Goal: Transaction & Acquisition: Purchase product/service

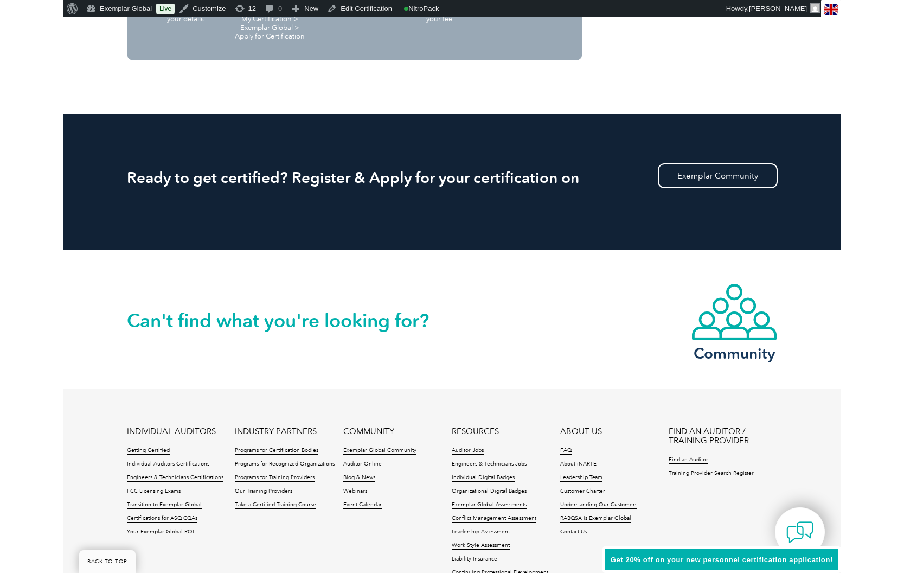
scroll to position [1197, 0]
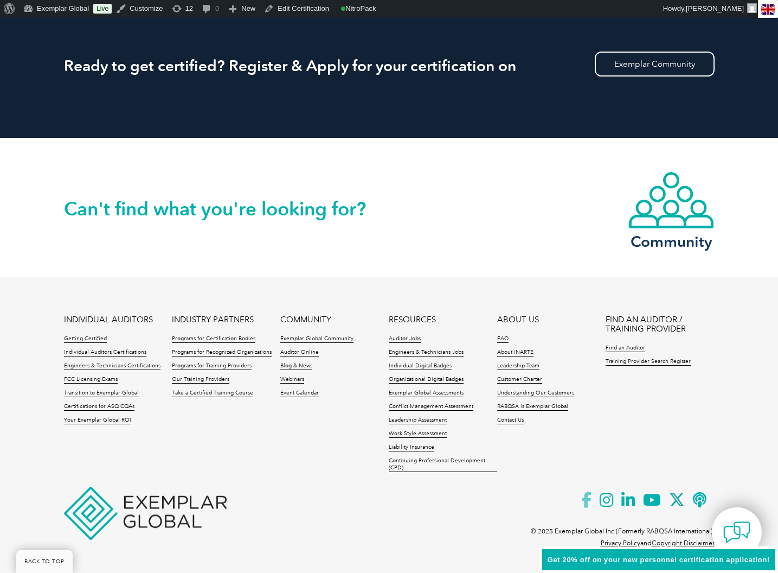
click at [583, 500] on icon at bounding box center [591, 500] width 18 height 27
click at [649, 502] on icon at bounding box center [656, 500] width 26 height 27
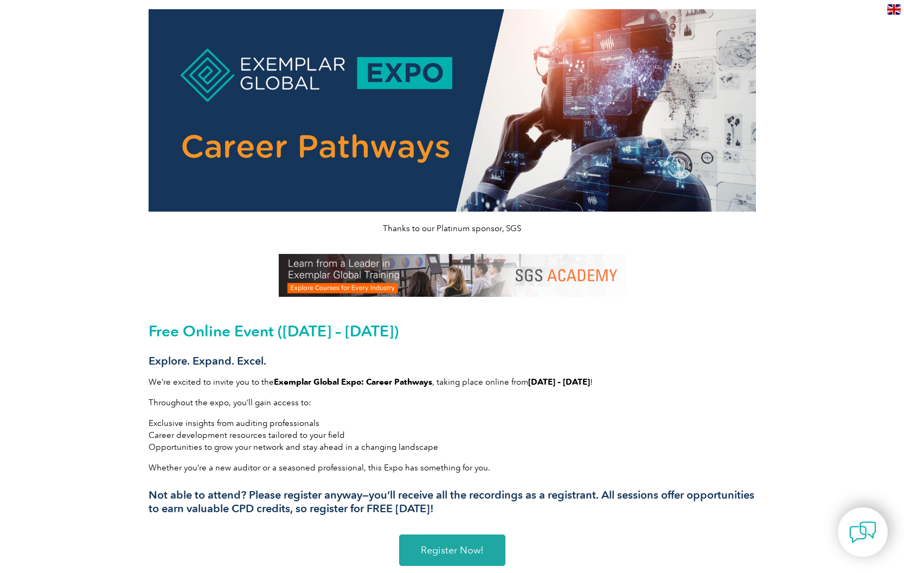
scroll to position [46, 0]
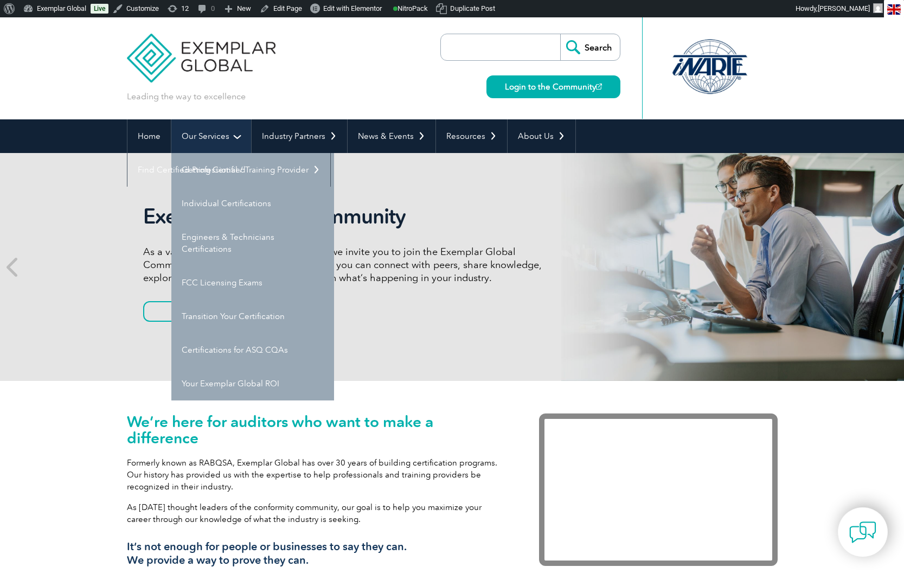
click at [205, 134] on link "Our Services" at bounding box center [211, 136] width 80 height 34
click at [209, 206] on link "Individual Certifications" at bounding box center [252, 204] width 163 height 34
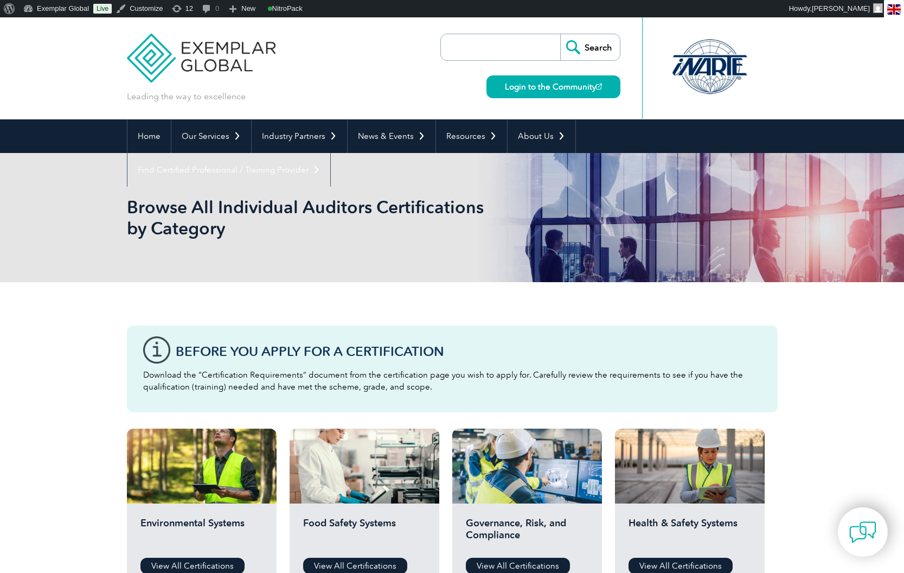
click at [521, 554] on div "Governance, Risk, and Compliance View All Certifications" at bounding box center [527, 545] width 150 height 84
click at [523, 563] on link "View All Certifications" at bounding box center [518, 566] width 104 height 16
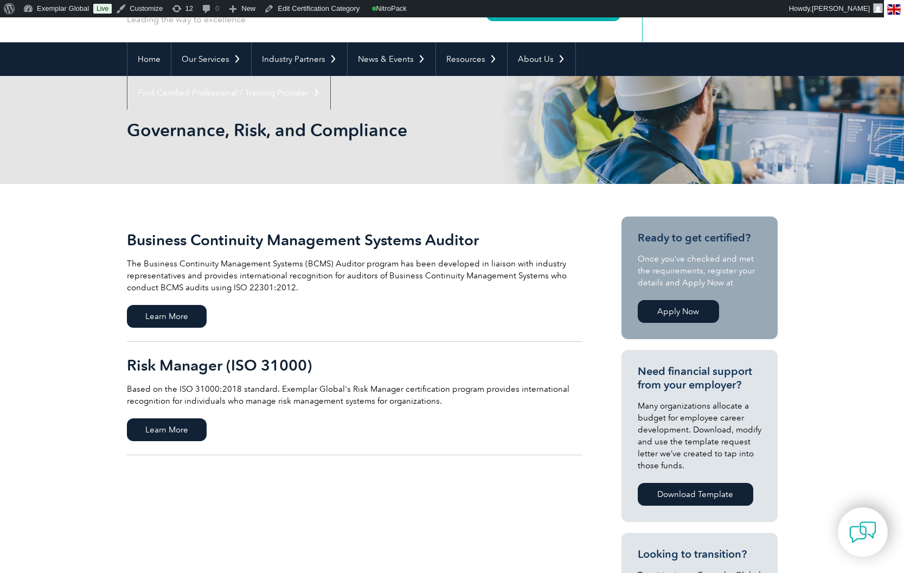
scroll to position [92, 0]
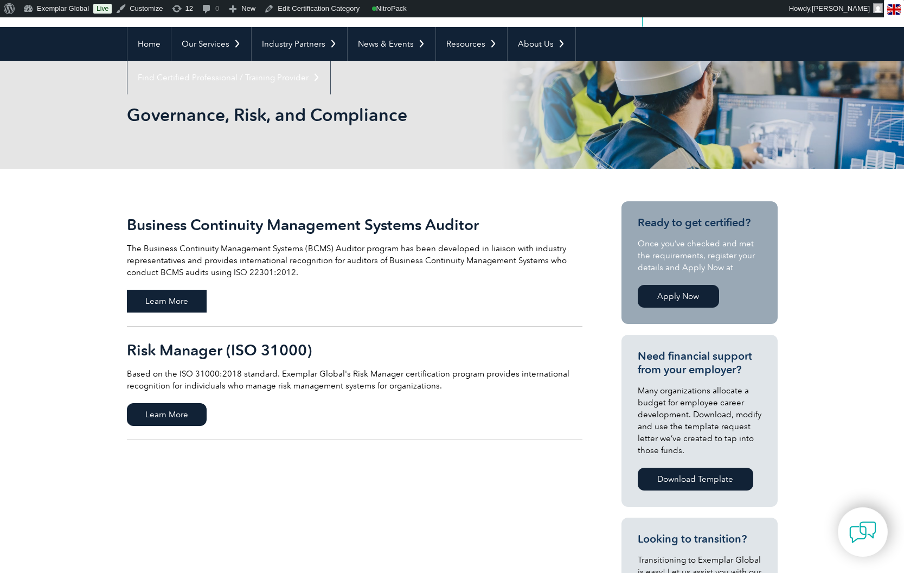
click at [182, 301] on span "Learn More" at bounding box center [167, 301] width 80 height 23
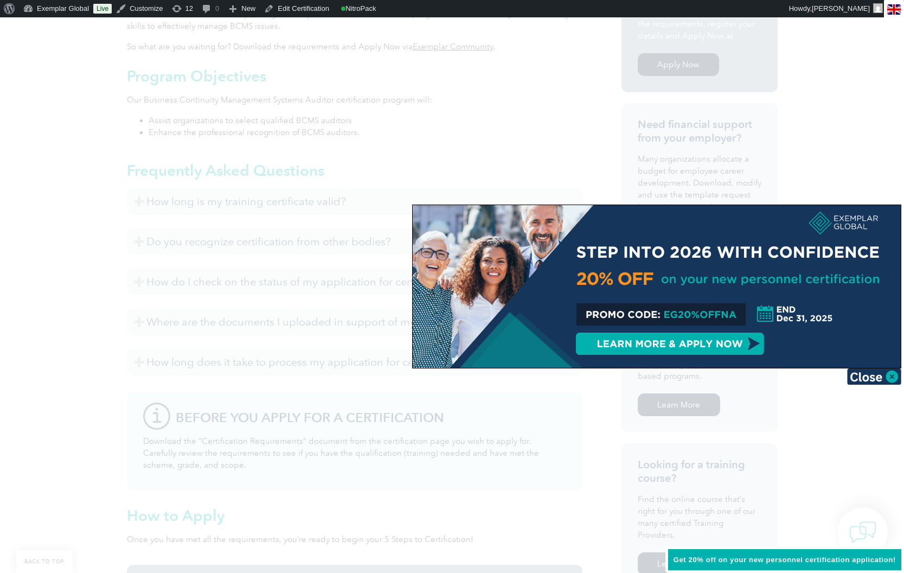
scroll to position [399, 0]
click at [892, 379] on img at bounding box center [874, 376] width 54 height 16
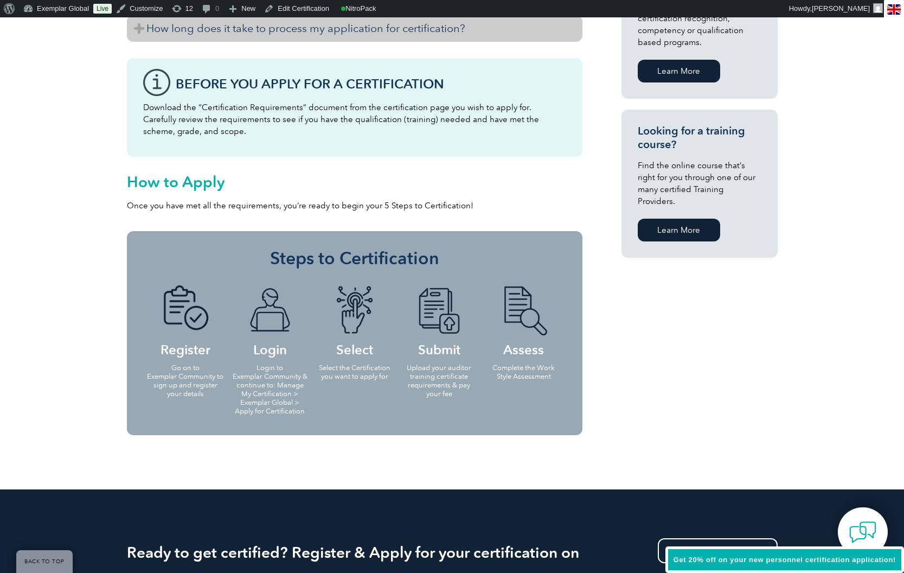
scroll to position [741, 0]
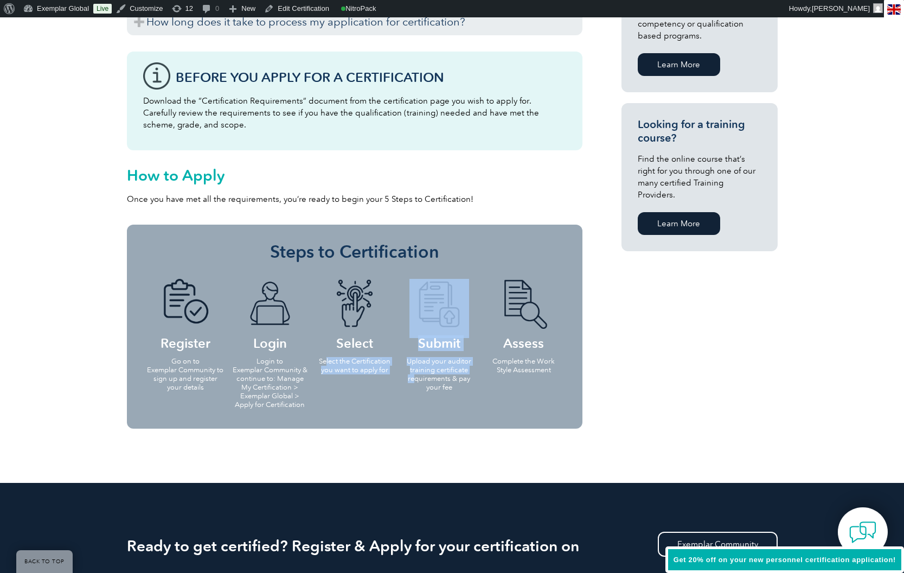
drag, startPoint x: 325, startPoint y: 358, endPoint x: 413, endPoint y: 374, distance: 89.4
click at [413, 374] on ul "Register Go on to Exemplar Community to sign up and register your details Login…" at bounding box center [354, 343] width 423 height 150
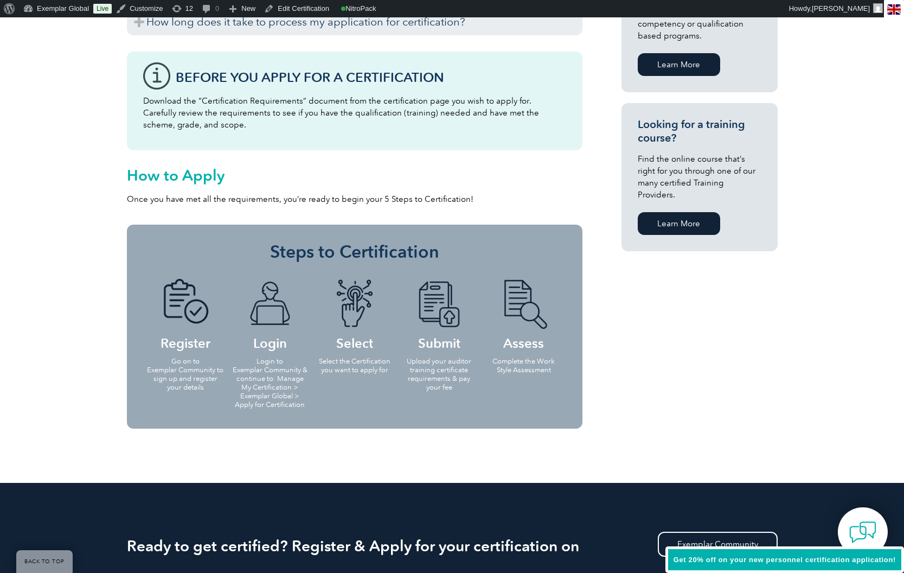
click at [478, 405] on ul "Register Go on to Exemplar Community to sign up and register your details Login…" at bounding box center [354, 343] width 423 height 150
click at [270, 366] on p "Login to Exemplar Community & continue to: Manage My Certification > Exemplar G…" at bounding box center [270, 383] width 78 height 52
drag, startPoint x: 252, startPoint y: 369, endPoint x: 293, endPoint y: 388, distance: 44.9
click at [293, 388] on p "Login to Exemplar Community & continue to: Manage My Certification > Exemplar G…" at bounding box center [270, 383] width 78 height 52
click at [793, 560] on span "Get 20% off on your new personnel certification application!" at bounding box center [785, 559] width 222 height 8
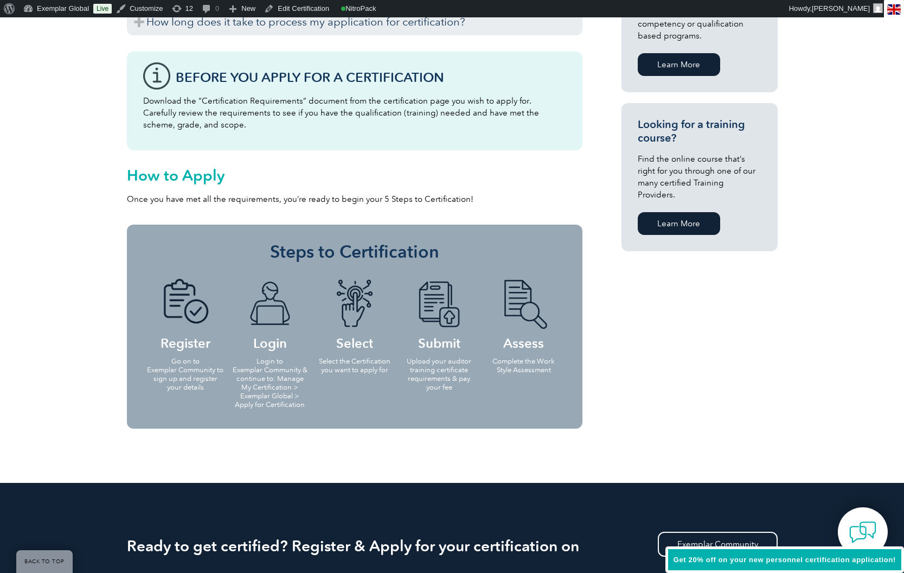
click at [724, 563] on span "Get 20% off on your new personnel certification application!" at bounding box center [785, 559] width 222 height 8
click at [692, 556] on span "Get 20% off on your new personnel certification application!" at bounding box center [785, 559] width 222 height 8
click at [757, 553] on div "Get 20% off on your new personnel certification application!" at bounding box center [785, 559] width 239 height 27
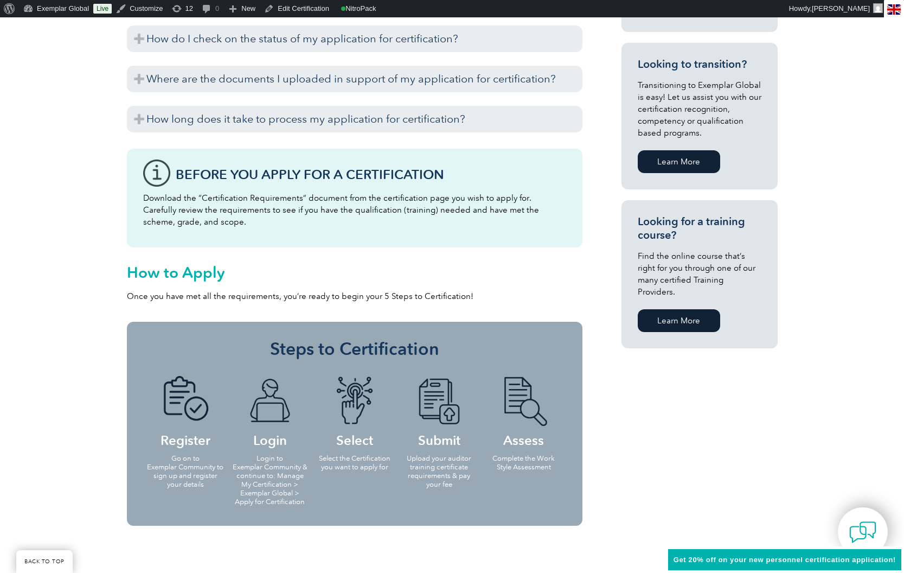
scroll to position [626, 0]
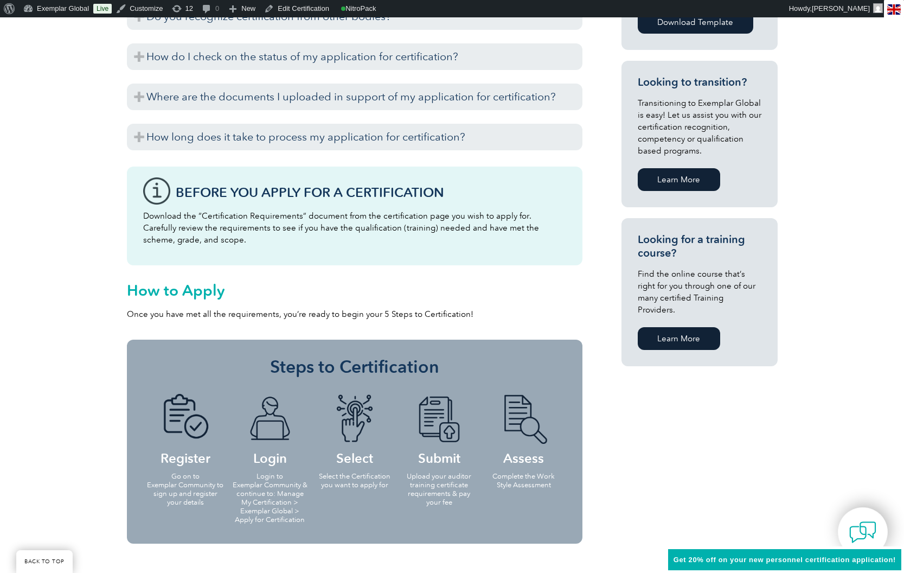
click at [738, 556] on span "Get 20% off on your new personnel certification application!" at bounding box center [785, 559] width 222 height 8
click at [855, 557] on span "Get 20% off on your new personnel certification application!" at bounding box center [785, 559] width 222 height 8
click at [833, 559] on span "Get 20% off on your new personnel certification application!" at bounding box center [785, 559] width 222 height 8
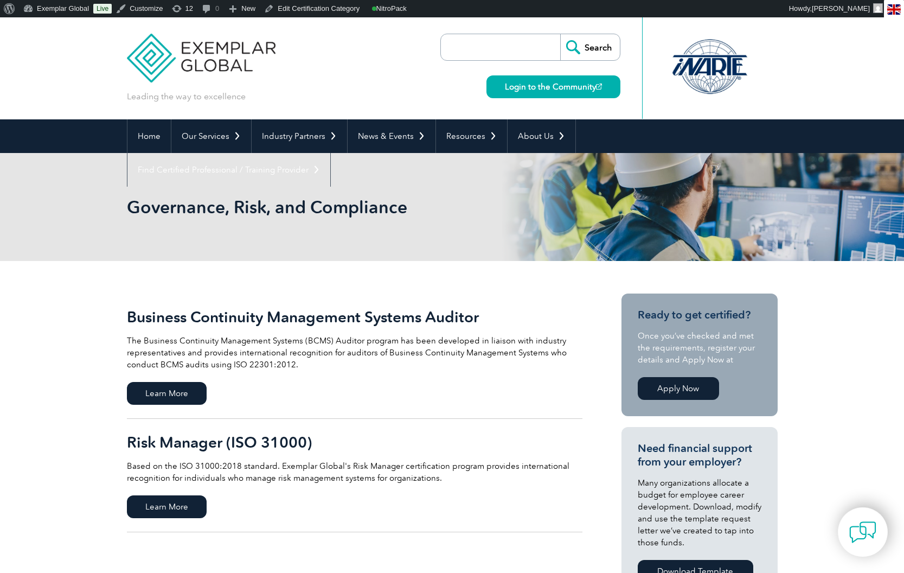
scroll to position [92, 0]
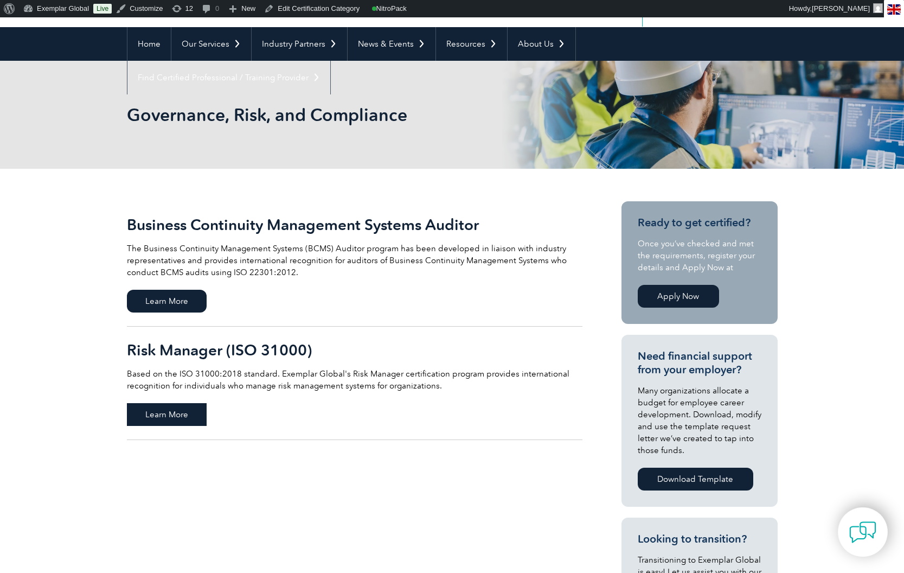
drag, startPoint x: 170, startPoint y: 417, endPoint x: 177, endPoint y: 414, distance: 7.4
click at [170, 417] on span "Learn More" at bounding box center [167, 414] width 80 height 23
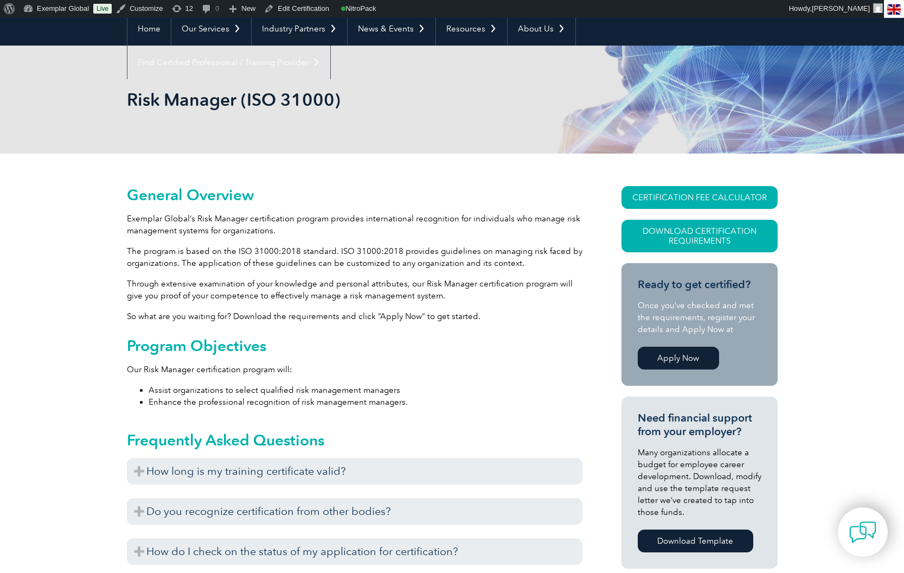
scroll to position [37, 0]
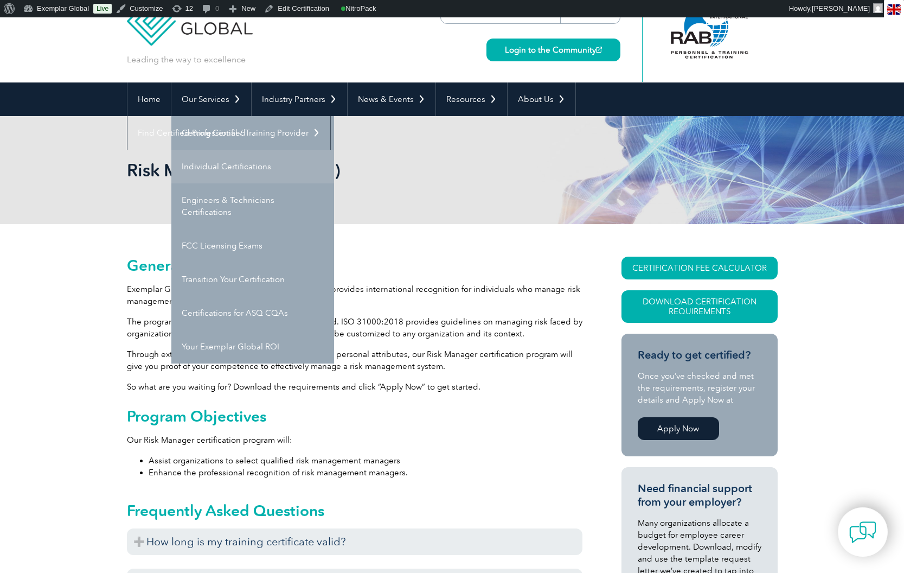
click at [223, 170] on link "Individual Certifications" at bounding box center [252, 167] width 163 height 34
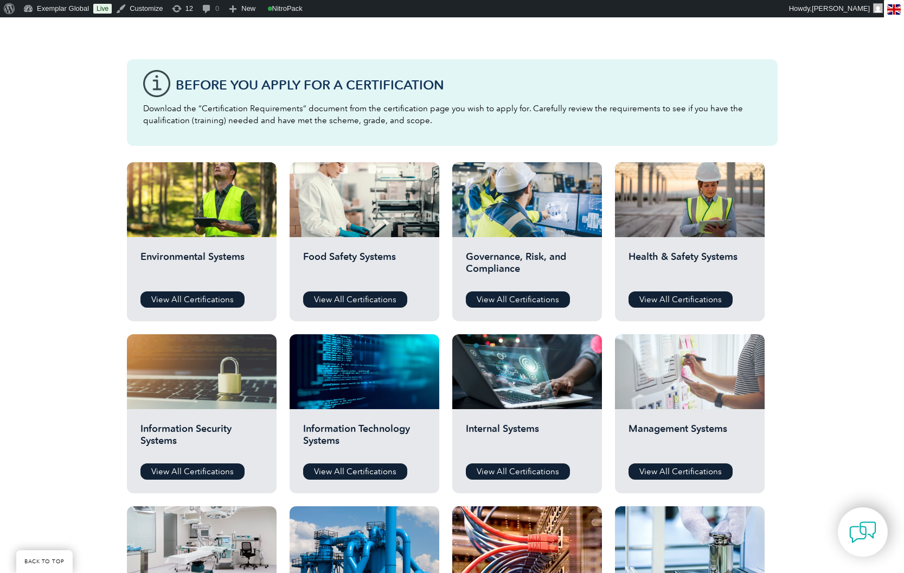
scroll to position [267, 0]
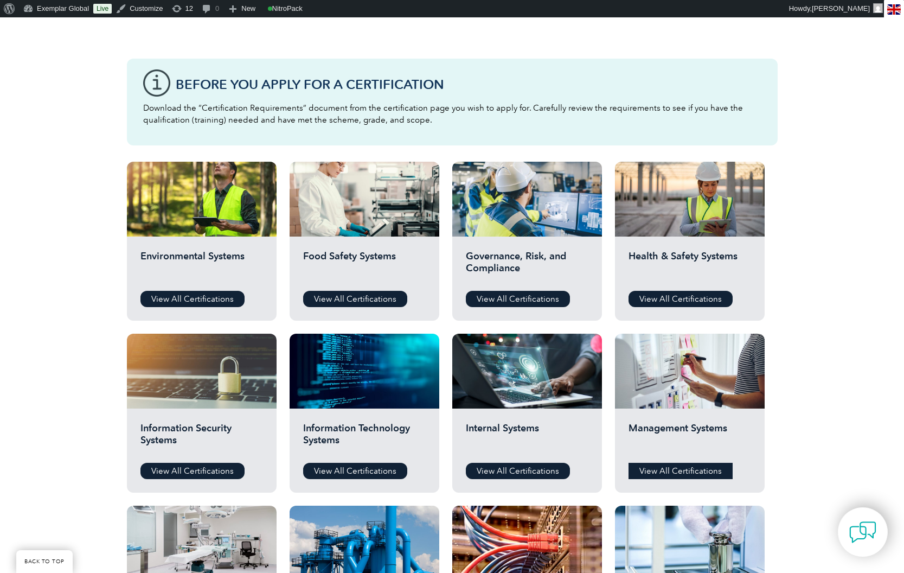
click at [695, 474] on link "View All Certifications" at bounding box center [681, 471] width 104 height 16
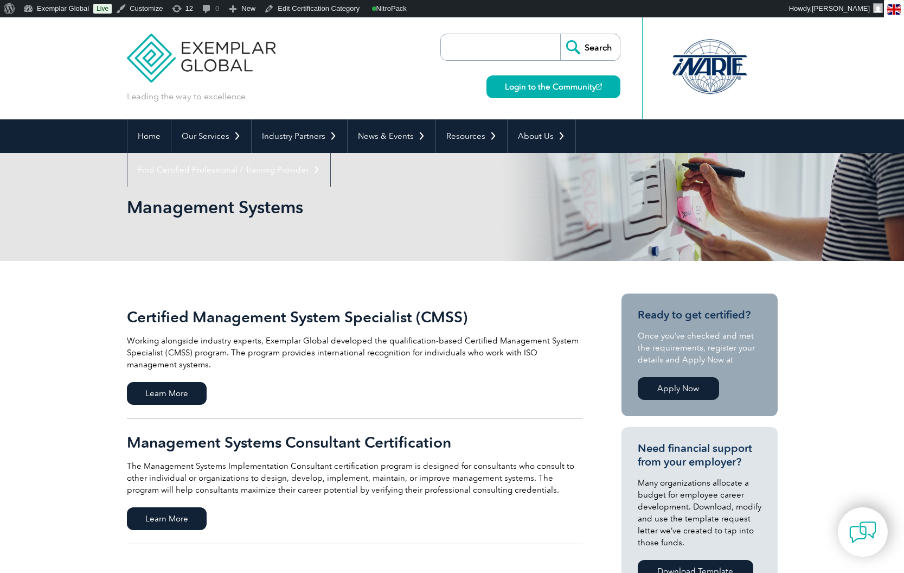
click at [237, 439] on h2 "Management Systems Consultant Certification" at bounding box center [355, 441] width 456 height 17
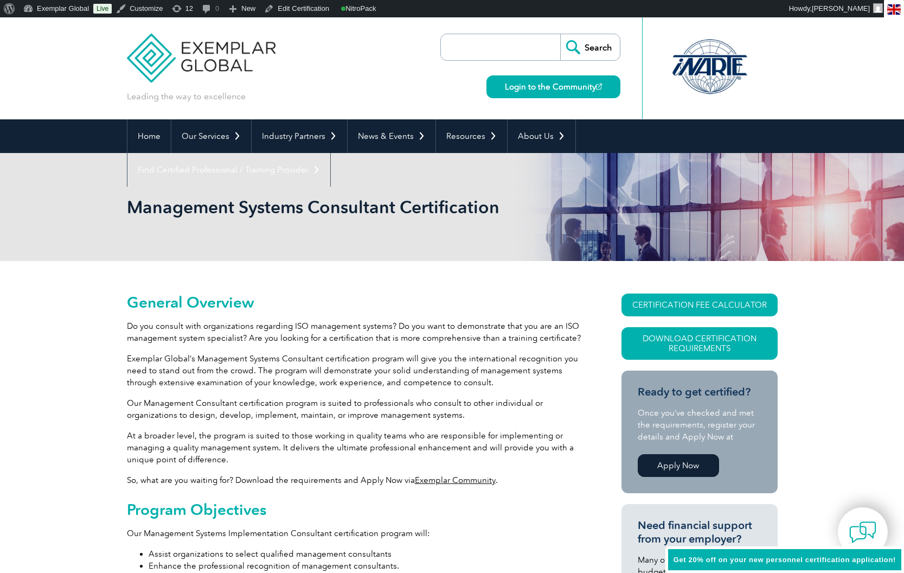
click at [777, 559] on span "Get 20% off on your new personnel certification application!" at bounding box center [785, 559] width 222 height 8
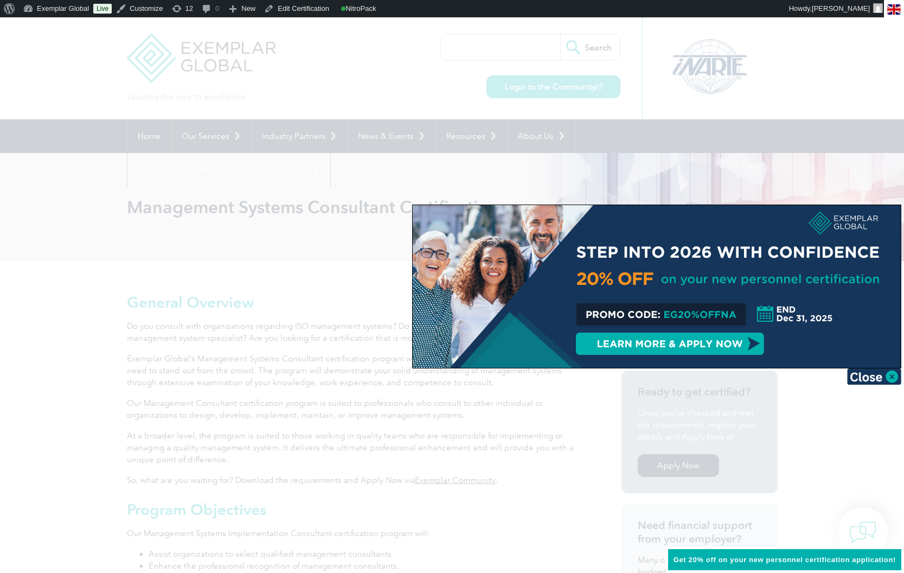
click at [527, 257] on div at bounding box center [657, 286] width 488 height 163
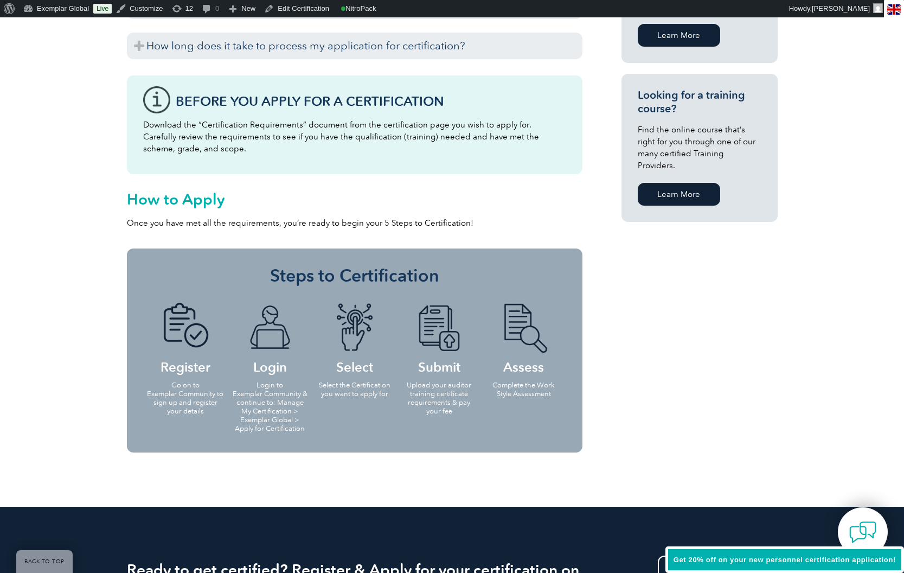
scroll to position [813, 0]
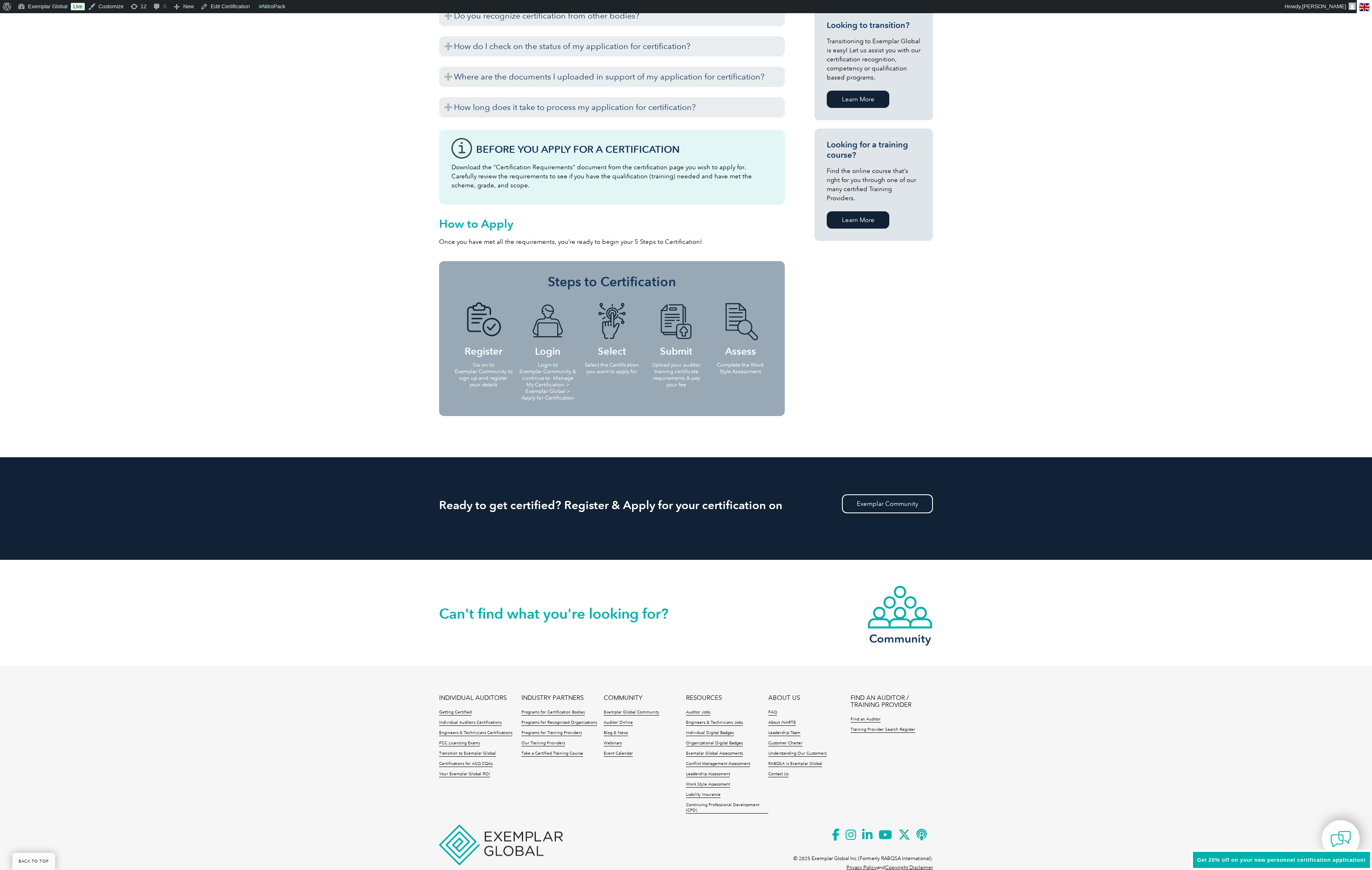
scroll to position [536, 0]
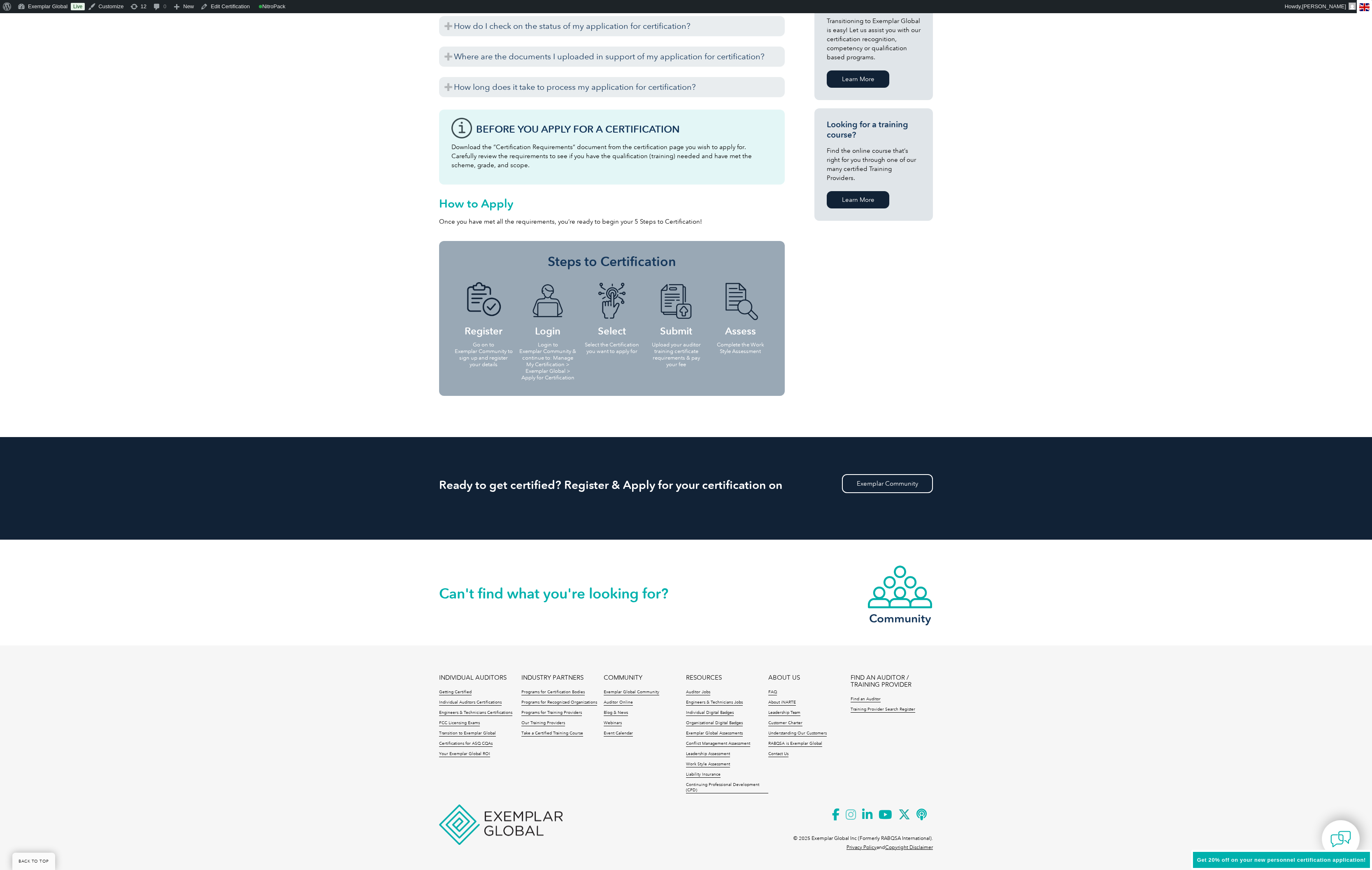
click at [686, 434] on icon at bounding box center [854, 814] width 17 height 20
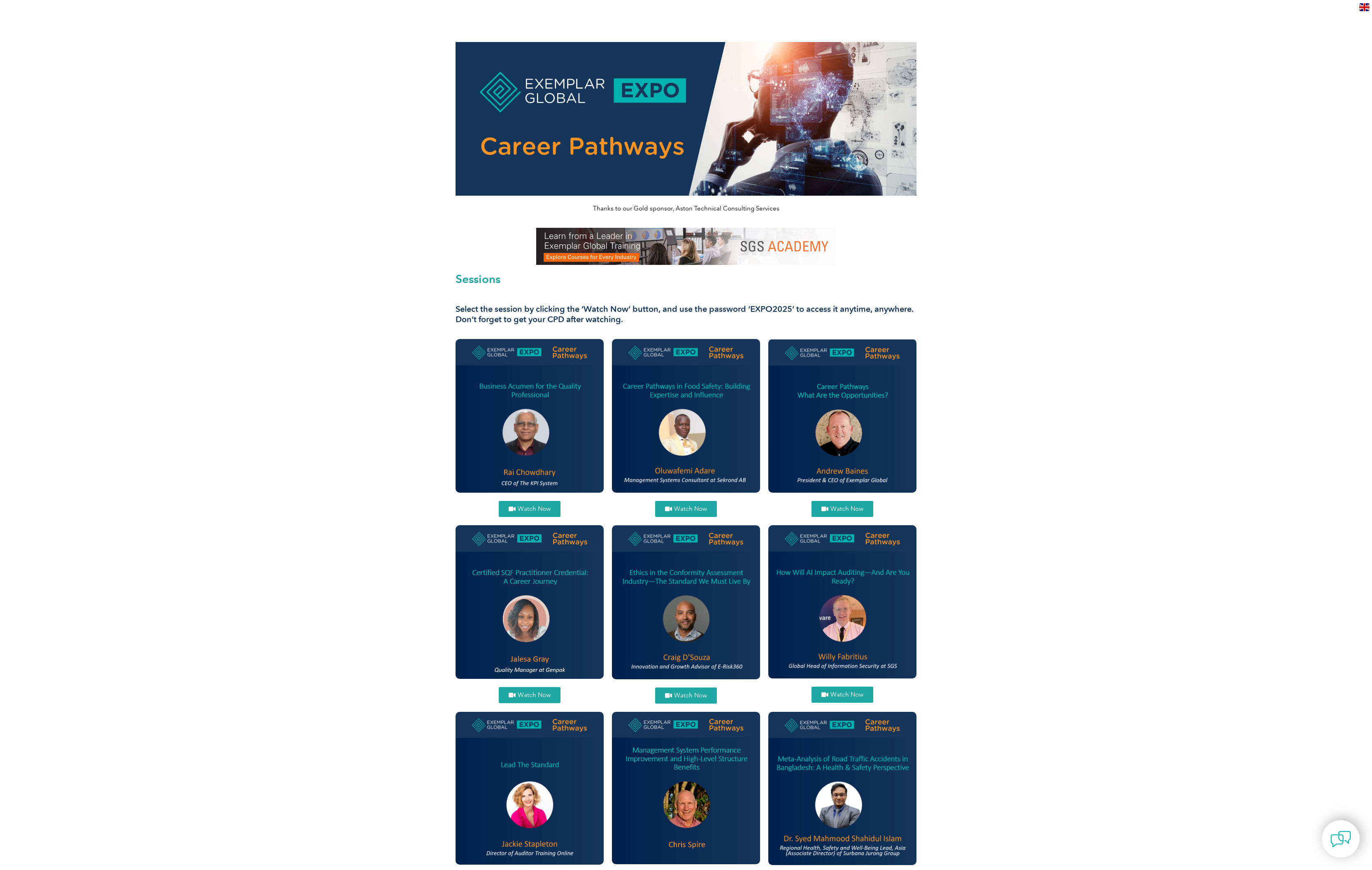
click at [530, 504] on link "Watch Now" at bounding box center [529, 509] width 61 height 16
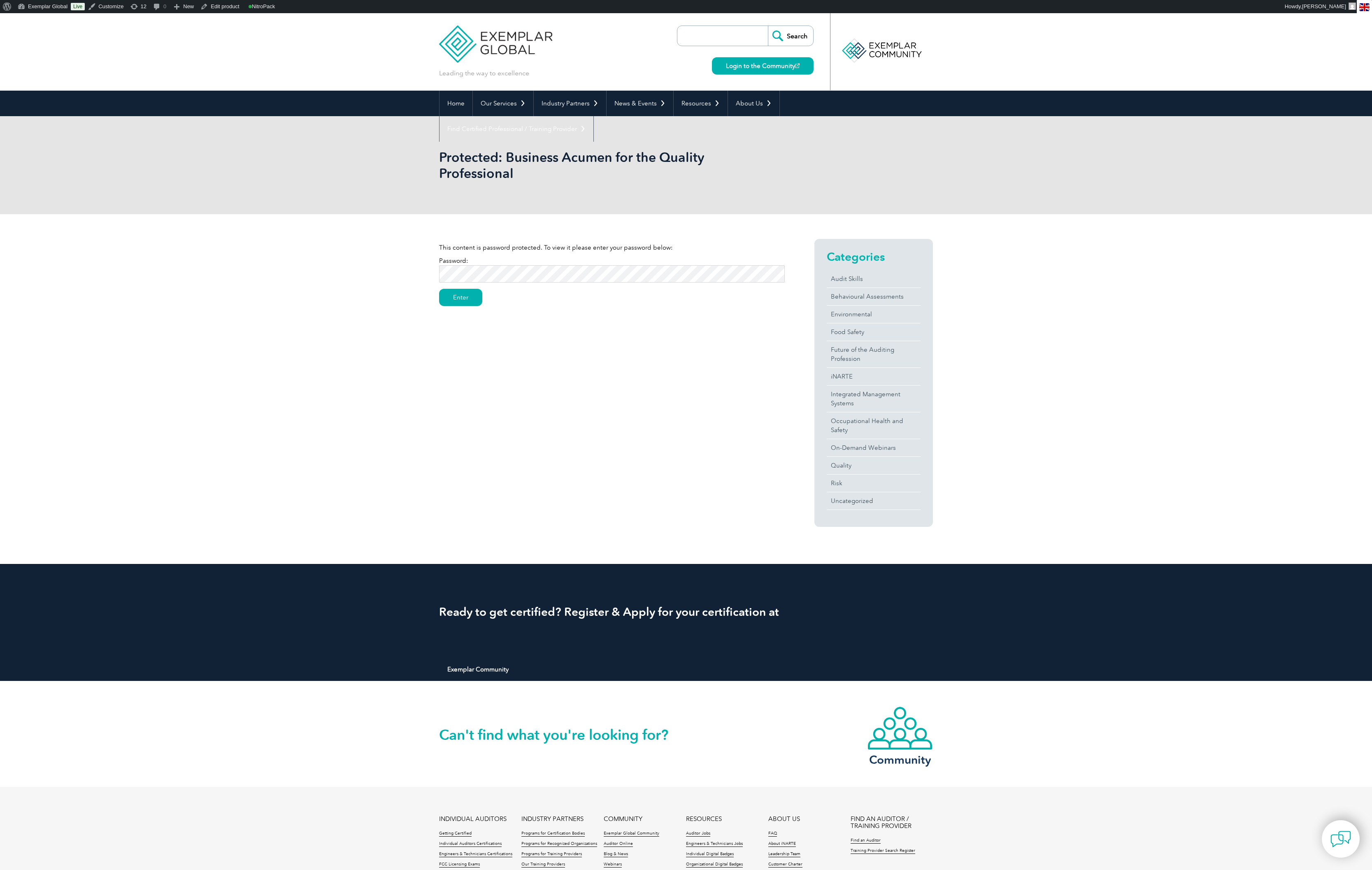
click at [439, 288] on input "Enter" at bounding box center [461, 297] width 43 height 17
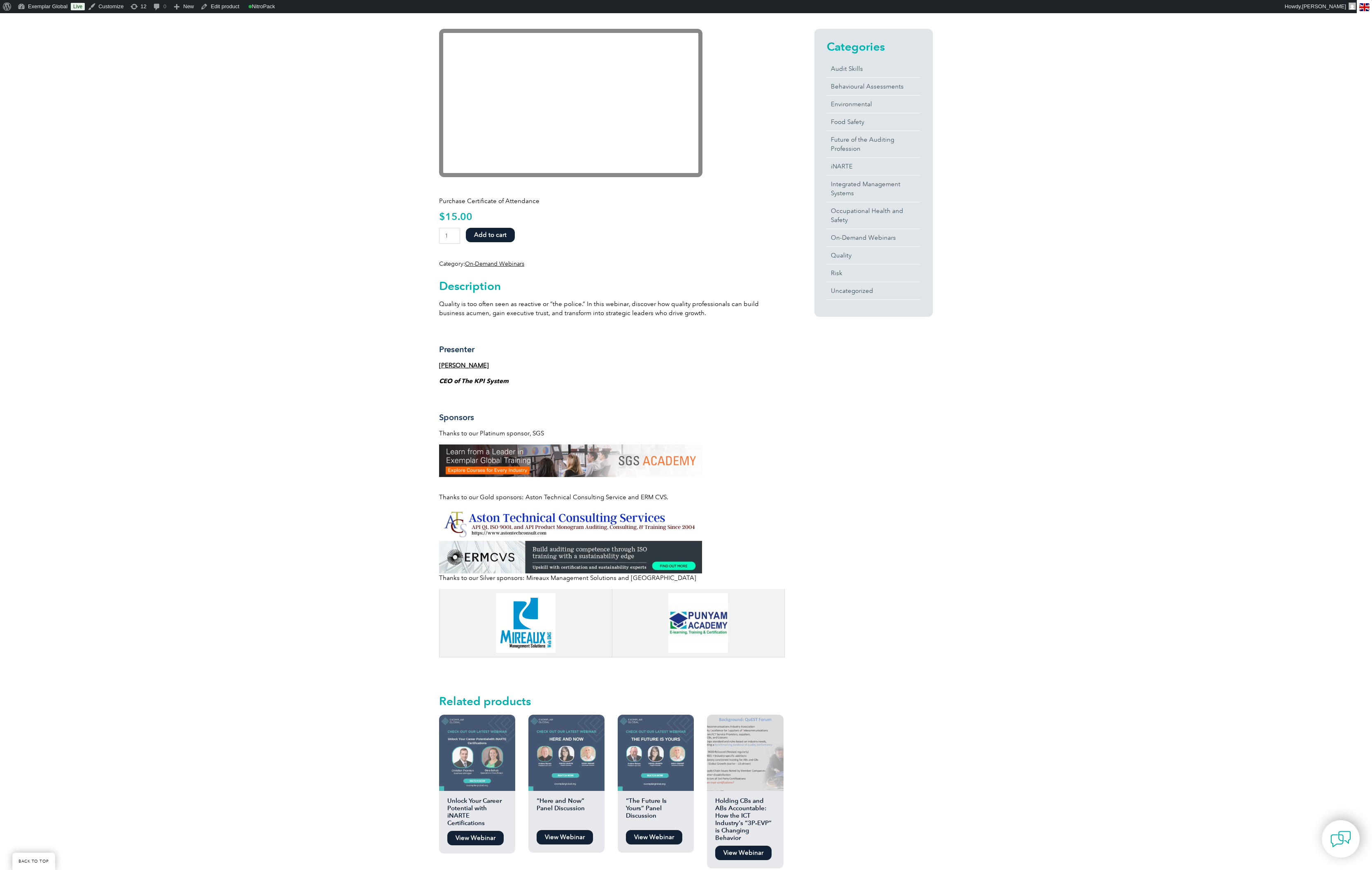
scroll to position [192, 0]
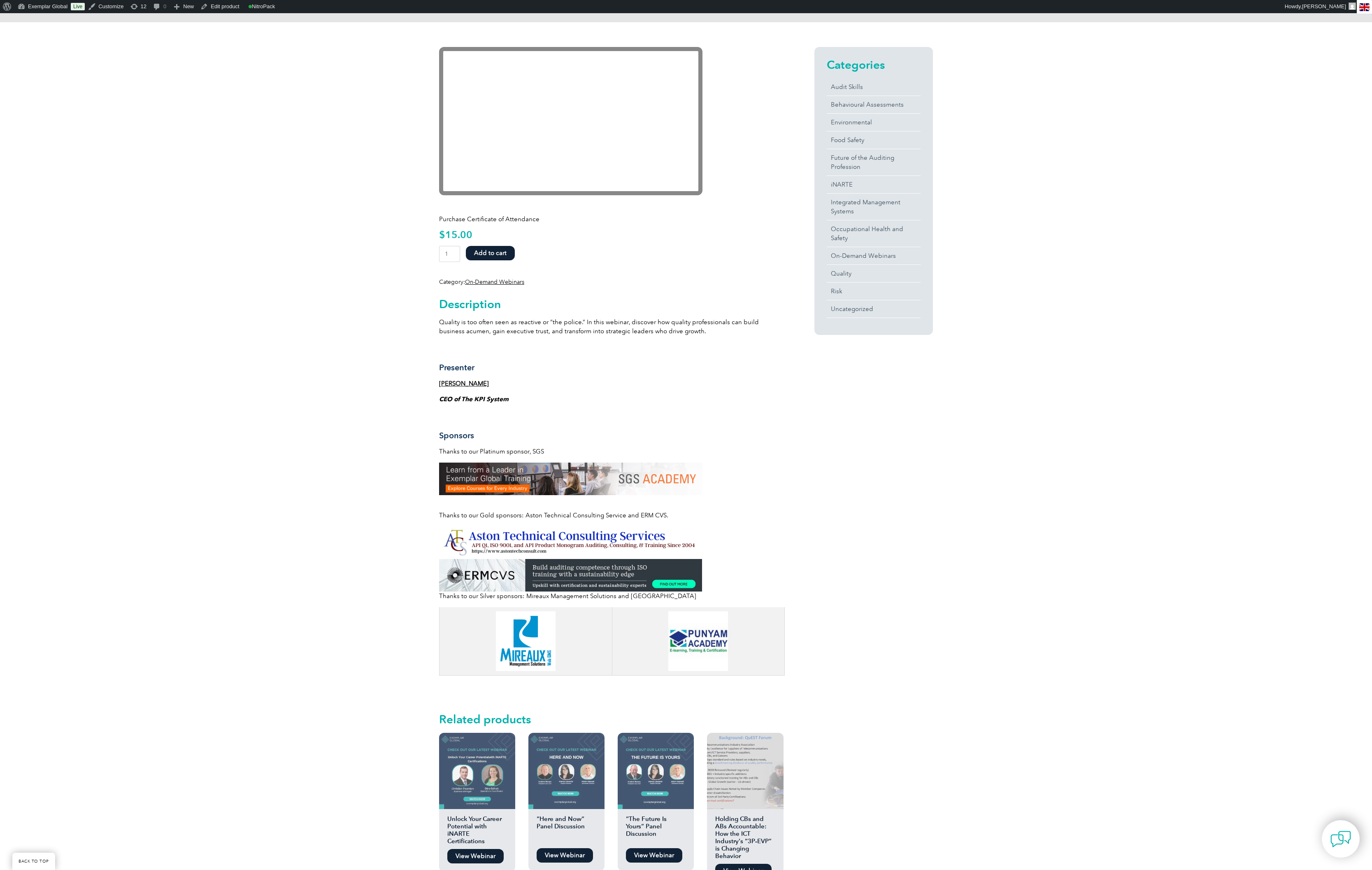
click at [1236, 96] on div "Purchase Certificate of Attendance $ 15.00 Business Acumen for the Quality Prof…" at bounding box center [686, 481] width 1372 height 918
